Goal: Register for event/course

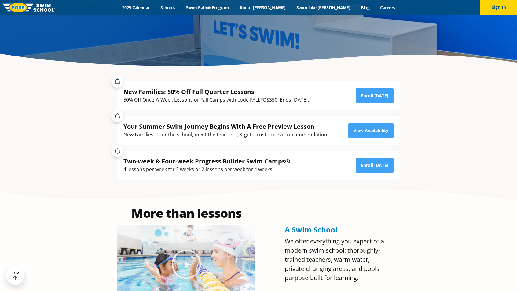
scroll to position [148, 0]
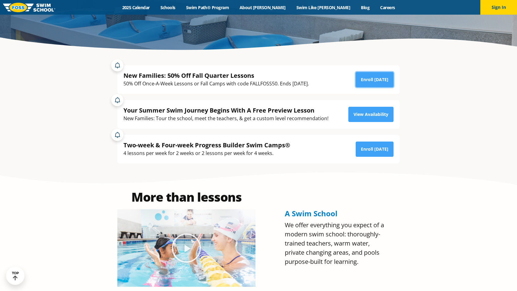
click at [375, 81] on link "Enroll [DATE]" at bounding box center [374, 79] width 38 height 15
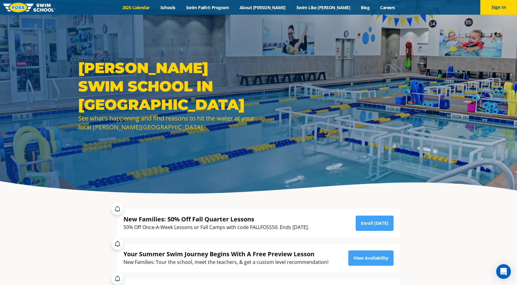
click at [155, 7] on link "2025 Calendar" at bounding box center [136, 8] width 38 height 6
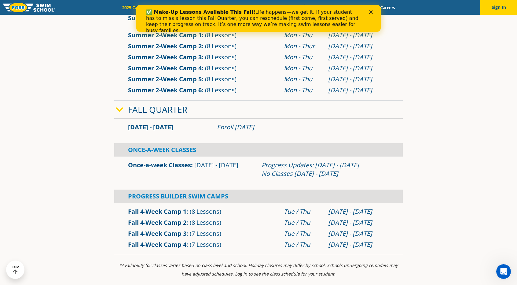
scroll to position [360, 0]
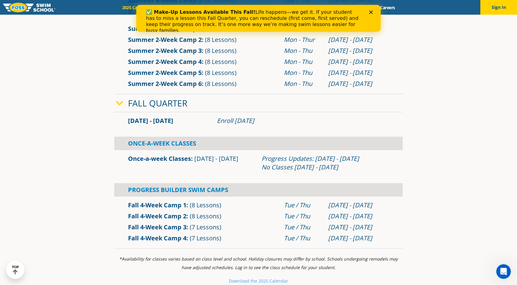
click at [143, 105] on link "Fall Quarter" at bounding box center [157, 103] width 59 height 12
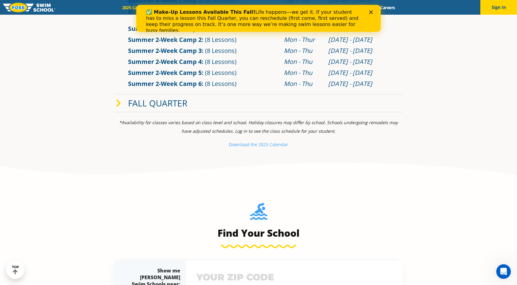
click at [130, 105] on link "Fall Quarter" at bounding box center [157, 103] width 59 height 12
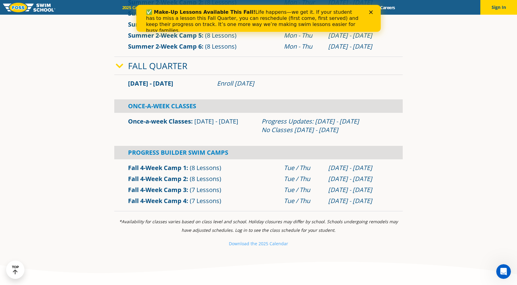
scroll to position [397, 0]
